Goal: Information Seeking & Learning: Compare options

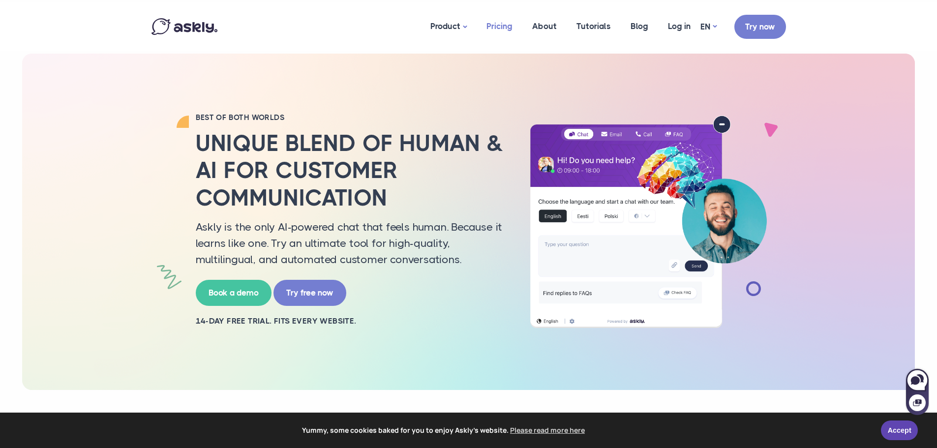
click at [510, 30] on link "Pricing" at bounding box center [500, 26] width 46 height 48
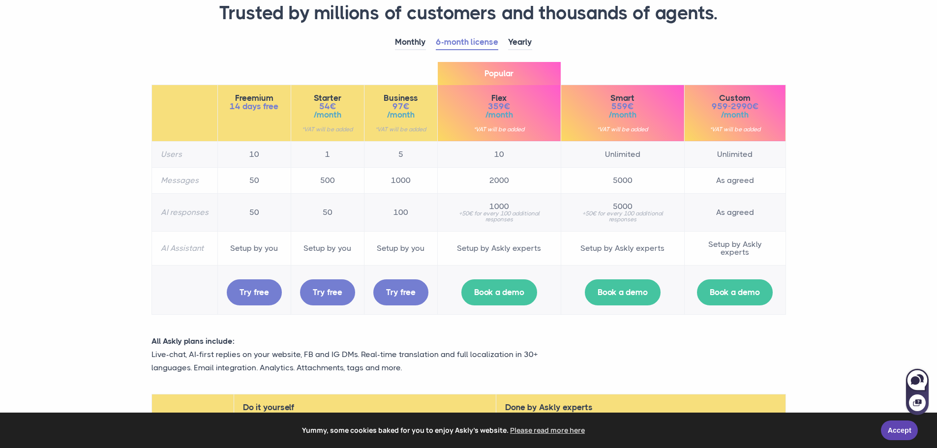
scroll to position [98, 0]
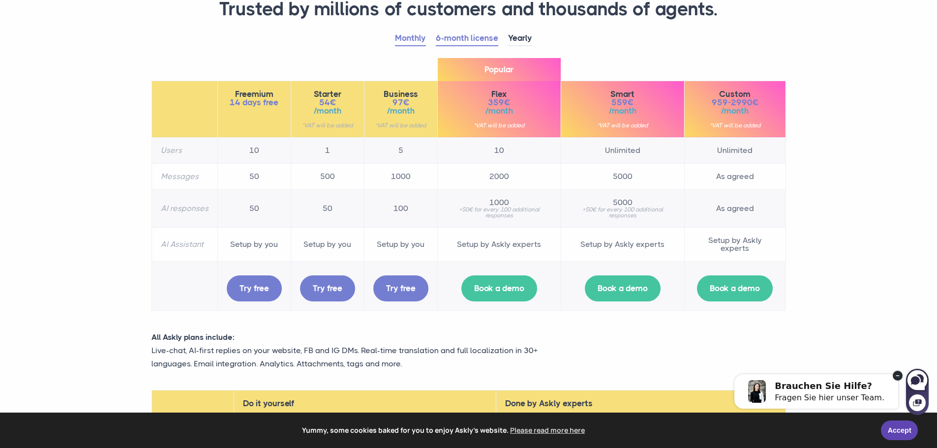
click at [417, 38] on link "Monthly" at bounding box center [410, 38] width 31 height 15
click at [489, 35] on link "6-month license" at bounding box center [467, 38] width 62 height 15
click at [527, 36] on link "Yearly" at bounding box center [520, 38] width 24 height 15
click at [486, 37] on link "6-month license" at bounding box center [467, 38] width 62 height 15
click at [523, 38] on link "Yearly" at bounding box center [520, 38] width 24 height 15
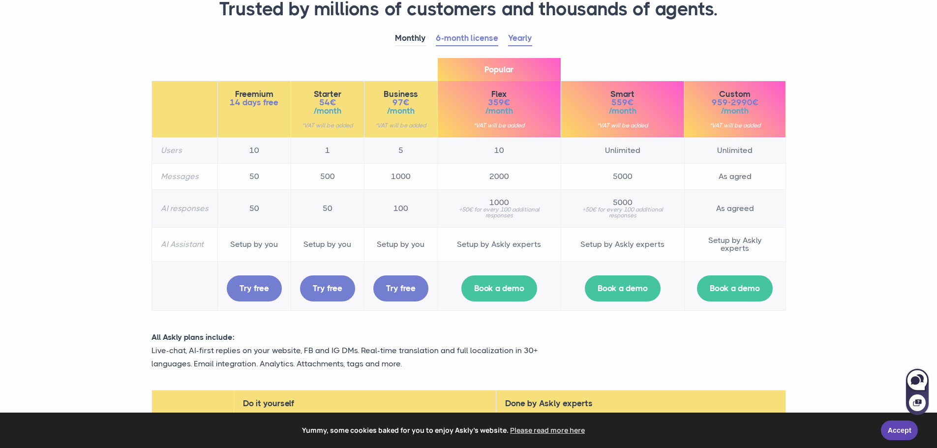
click at [490, 38] on link "6-month license" at bounding box center [467, 38] width 62 height 15
click at [416, 37] on link "Monthly" at bounding box center [410, 38] width 31 height 15
